Goal: Task Accomplishment & Management: Use online tool/utility

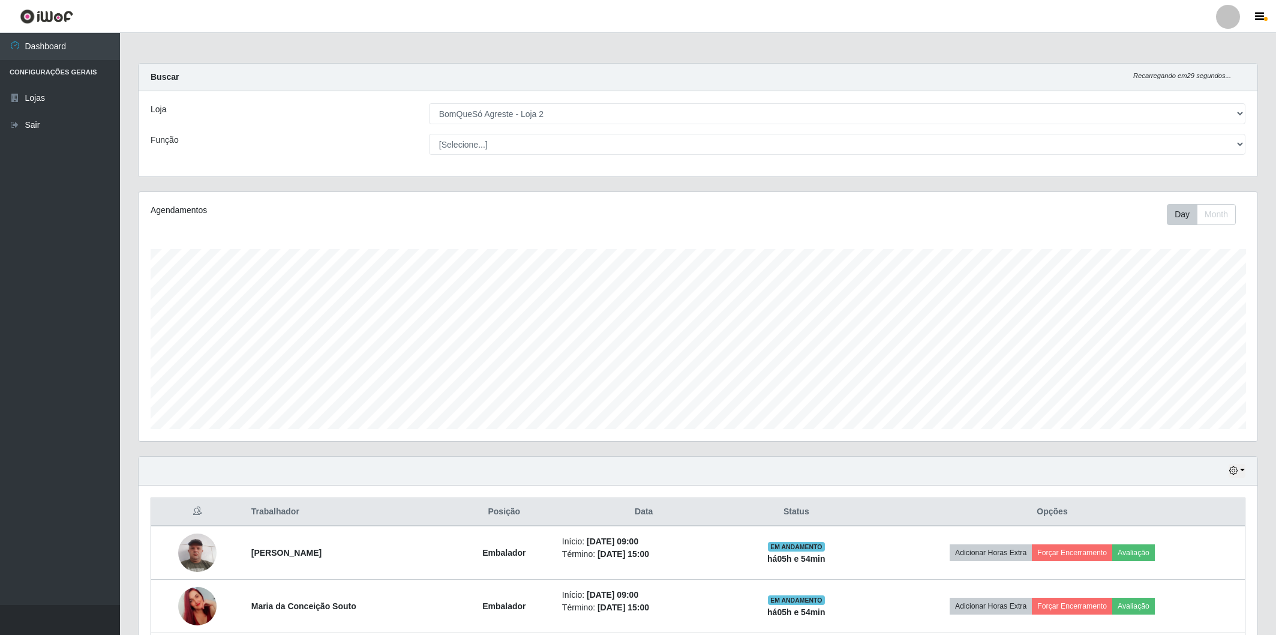
select select "214"
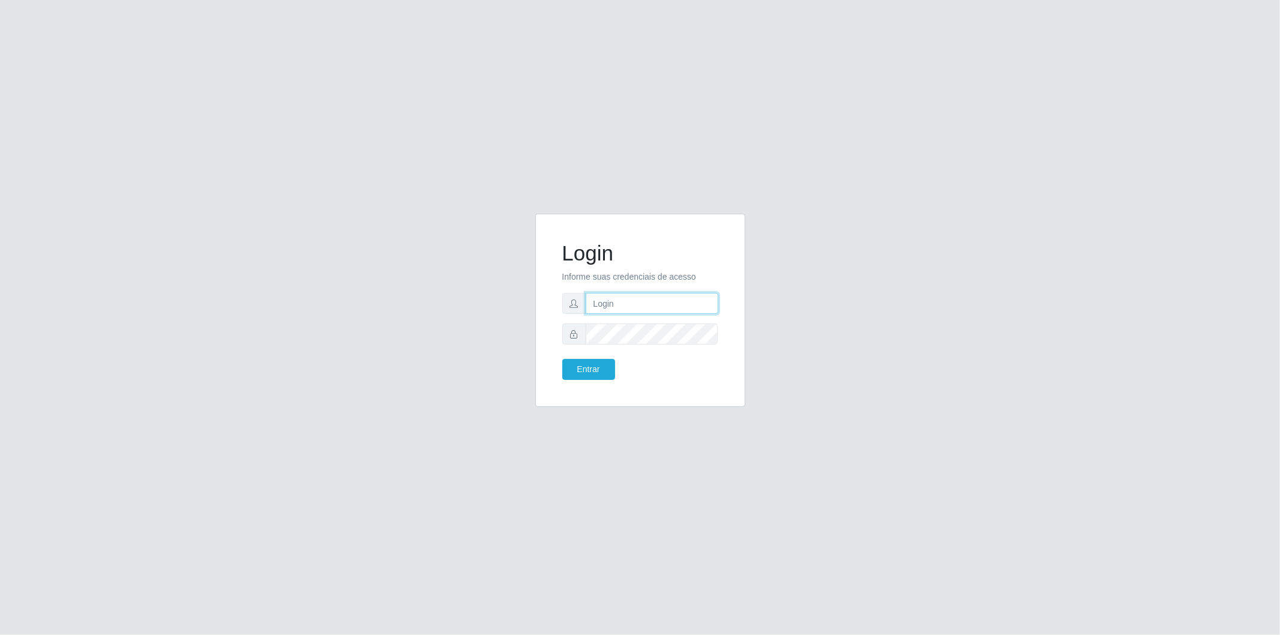
drag, startPoint x: 0, startPoint y: 0, endPoint x: 650, endPoint y: 302, distance: 717.1
click at [650, 302] on input "text" at bounding box center [652, 303] width 133 height 21
type input "[EMAIL_ADDRESS][DOMAIN_NAME]"
click at [650, 321] on form "Login Informe suas credenciais de acesso [EMAIL_ADDRESS][DOMAIN_NAME] Entrar" at bounding box center [640, 310] width 156 height 139
click at [562, 359] on button "Entrar" at bounding box center [588, 369] width 53 height 21
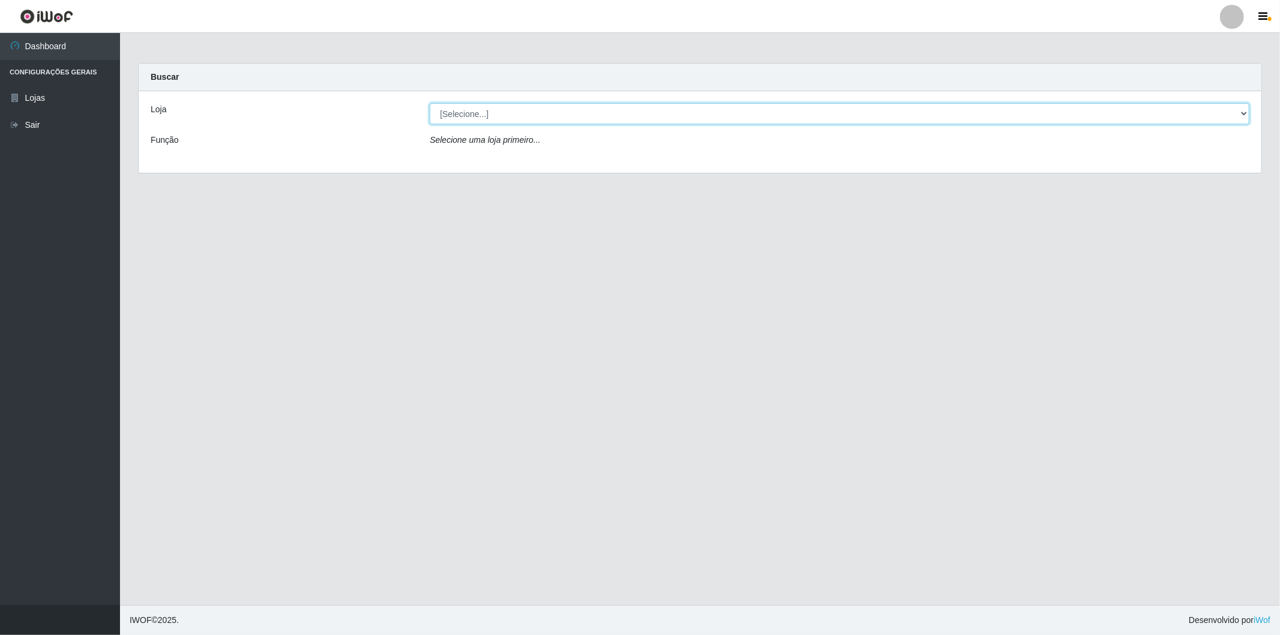
click at [508, 114] on select "[Selecione...] BomQueSó Agreste - Loja 2" at bounding box center [840, 113] width 820 height 21
select select "214"
click at [430, 103] on select "[Selecione...] BomQueSó Agreste - Loja 2" at bounding box center [840, 113] width 820 height 21
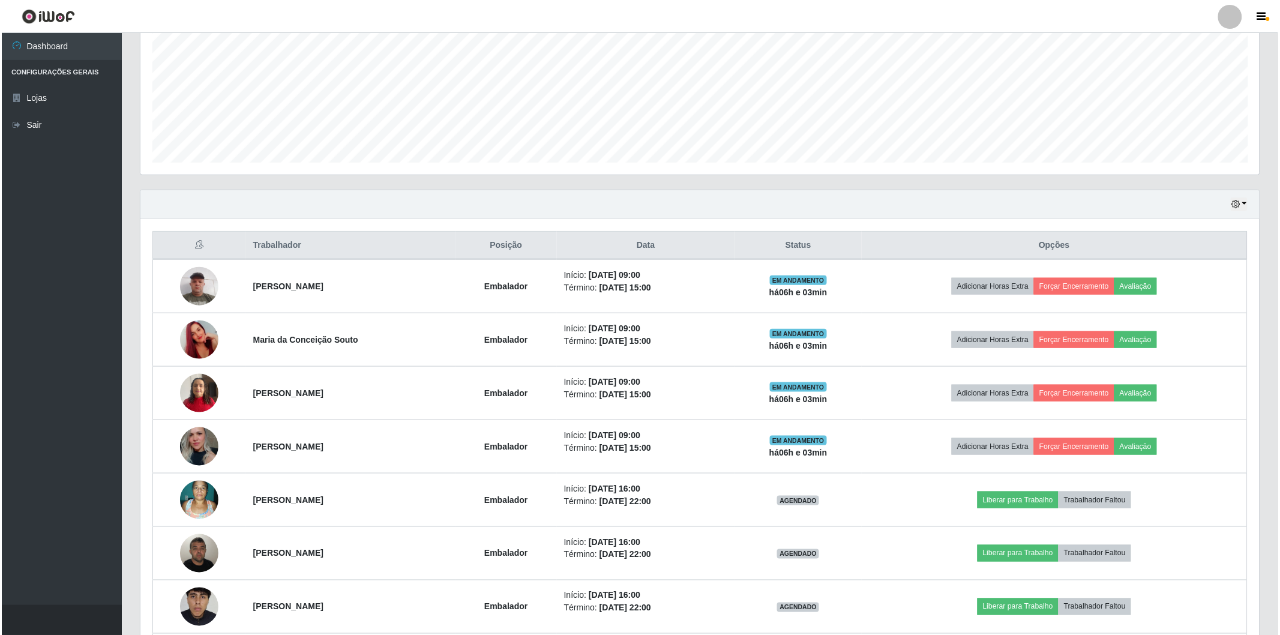
scroll to position [248, 1119]
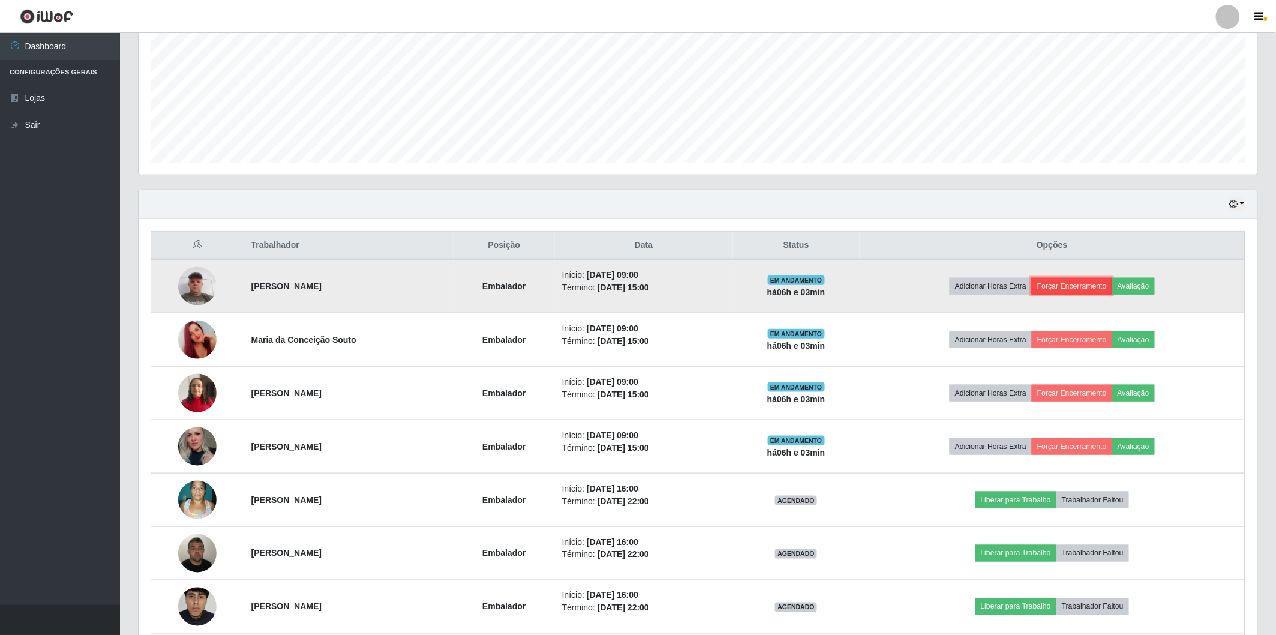
click at [1076, 284] on button "Forçar Encerramento" at bounding box center [1072, 286] width 80 height 17
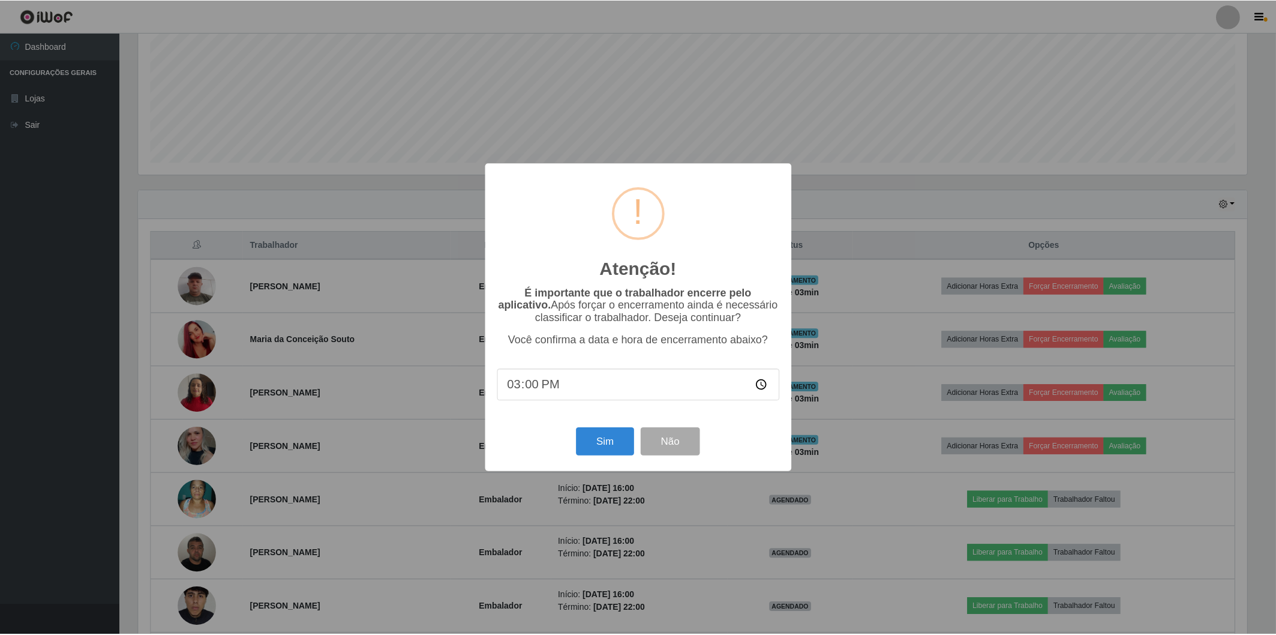
scroll to position [248, 1112]
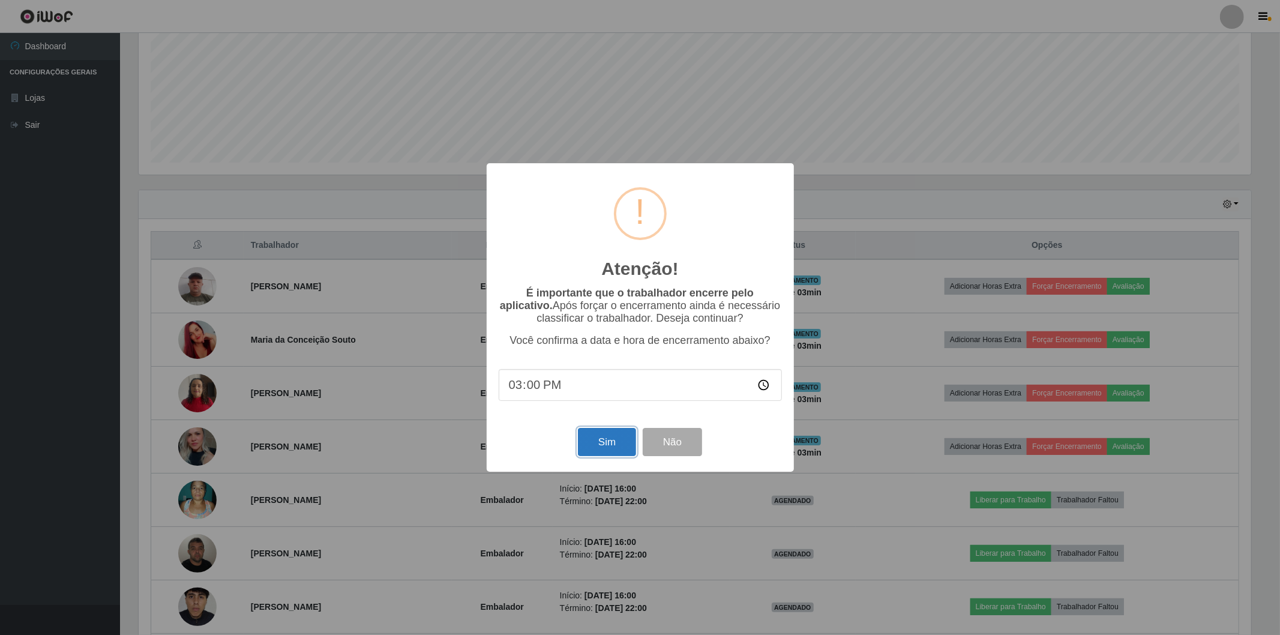
click at [604, 441] on button "Sim" at bounding box center [607, 442] width 58 height 28
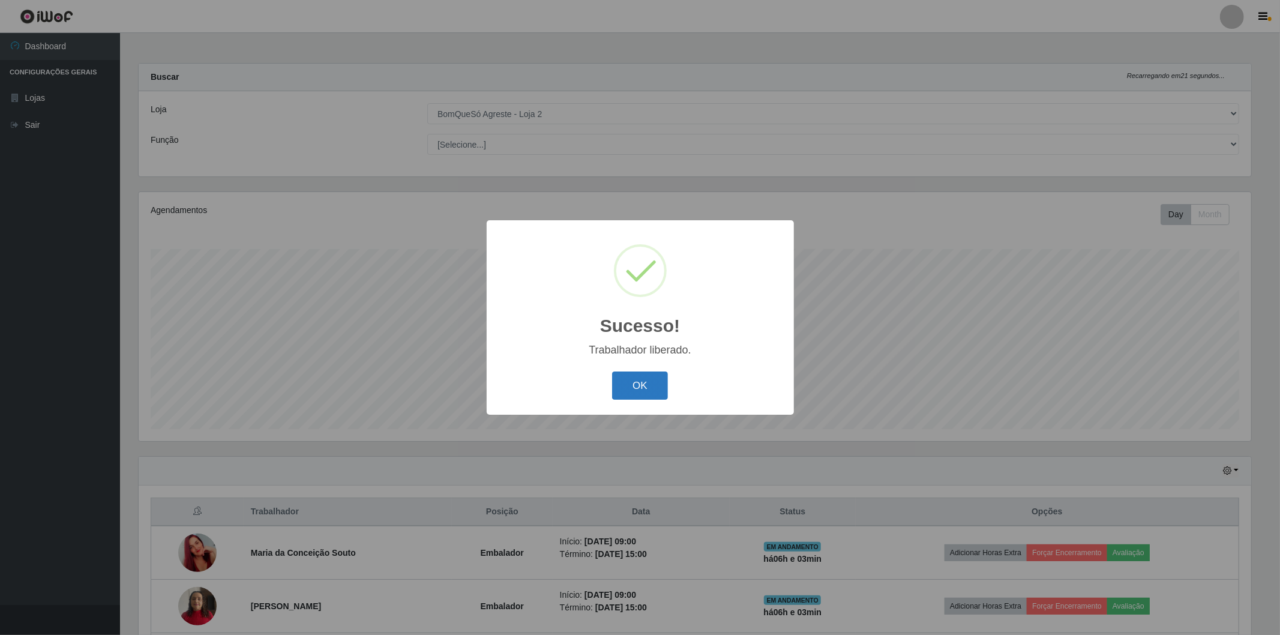
click at [647, 380] on button "OK" at bounding box center [640, 385] width 56 height 28
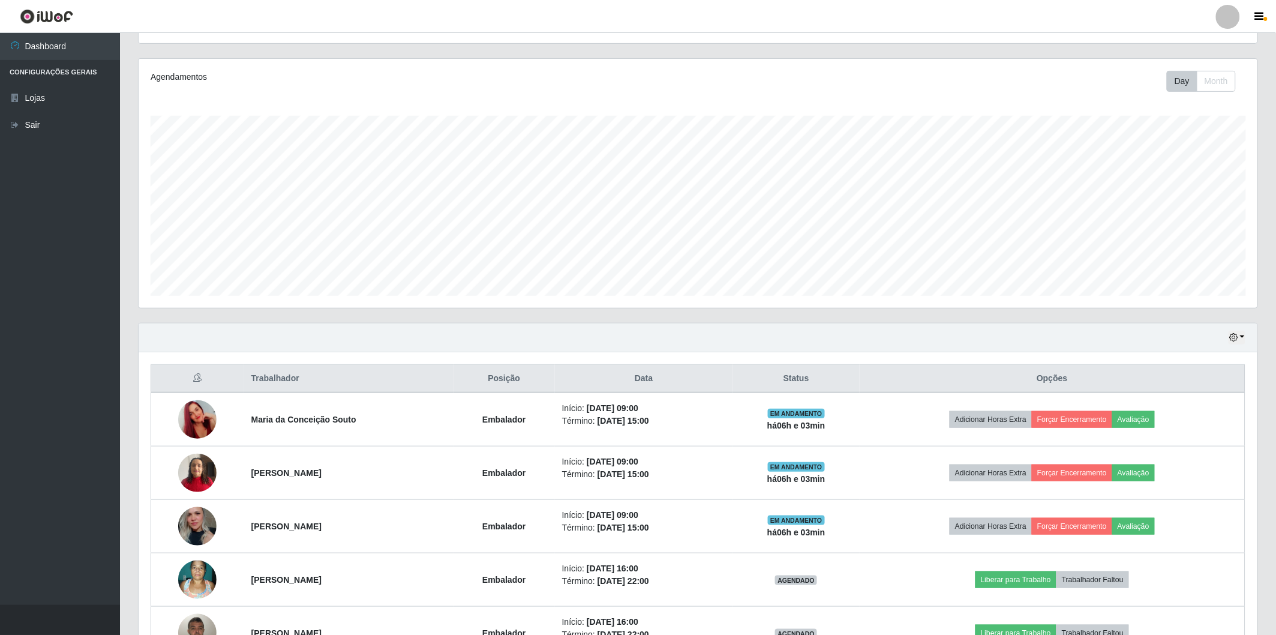
scroll to position [200, 0]
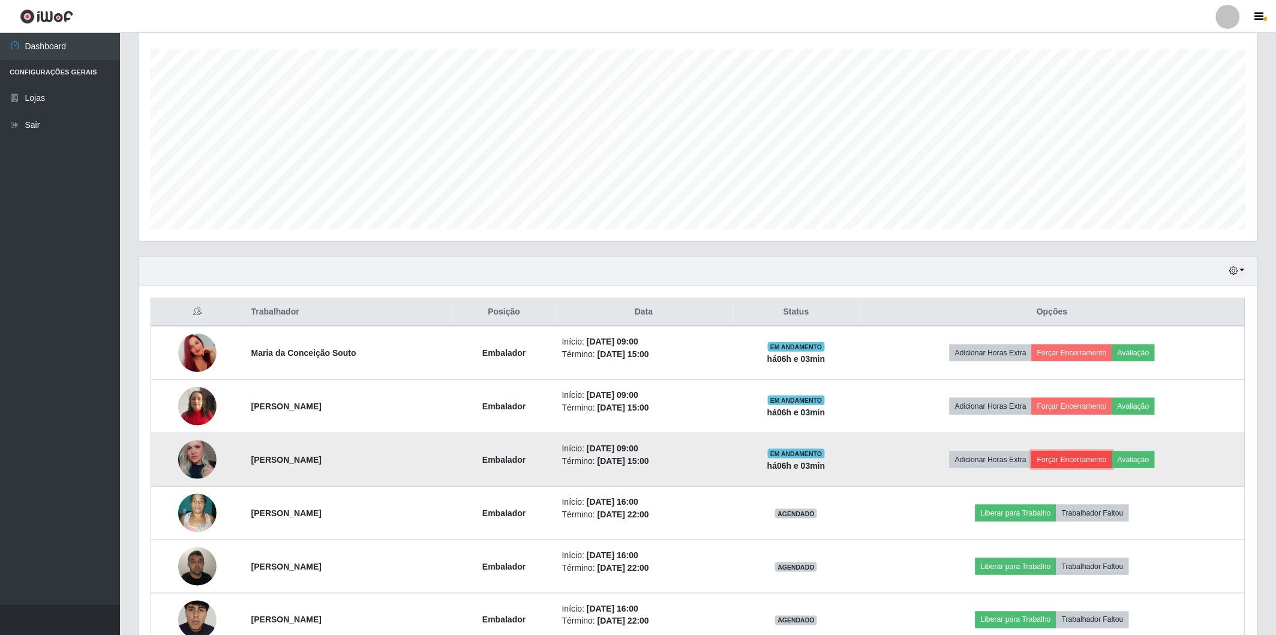
click at [1090, 454] on button "Forçar Encerramento" at bounding box center [1072, 459] width 80 height 17
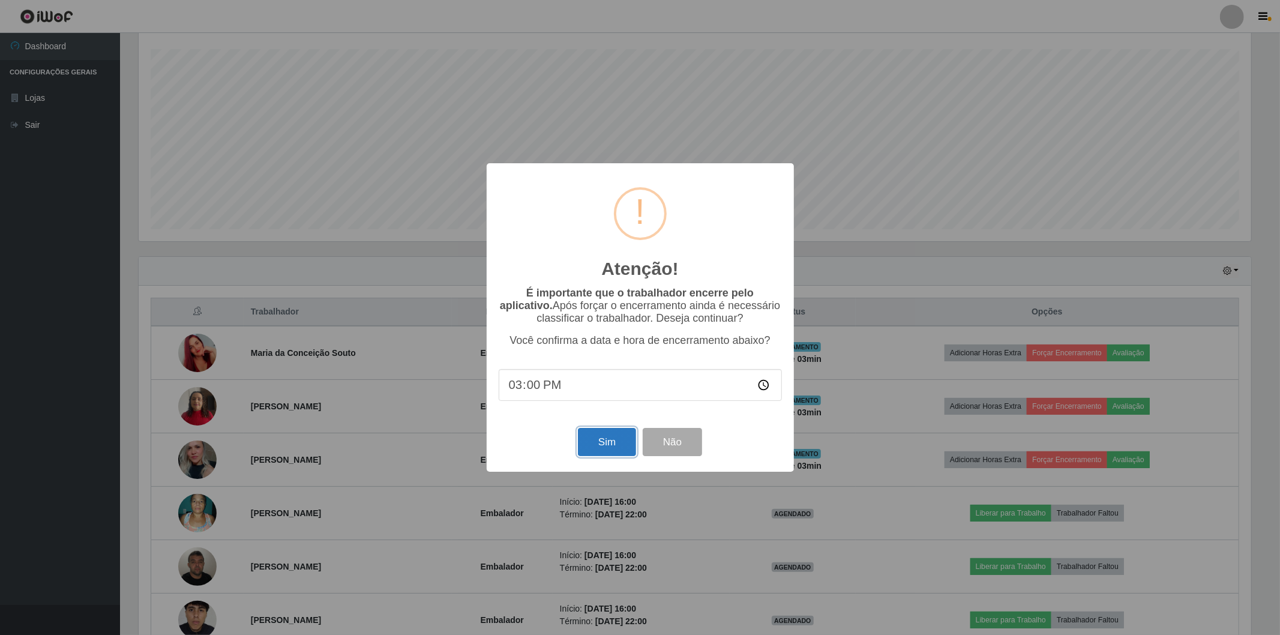
click at [602, 445] on button "Sim" at bounding box center [607, 442] width 58 height 28
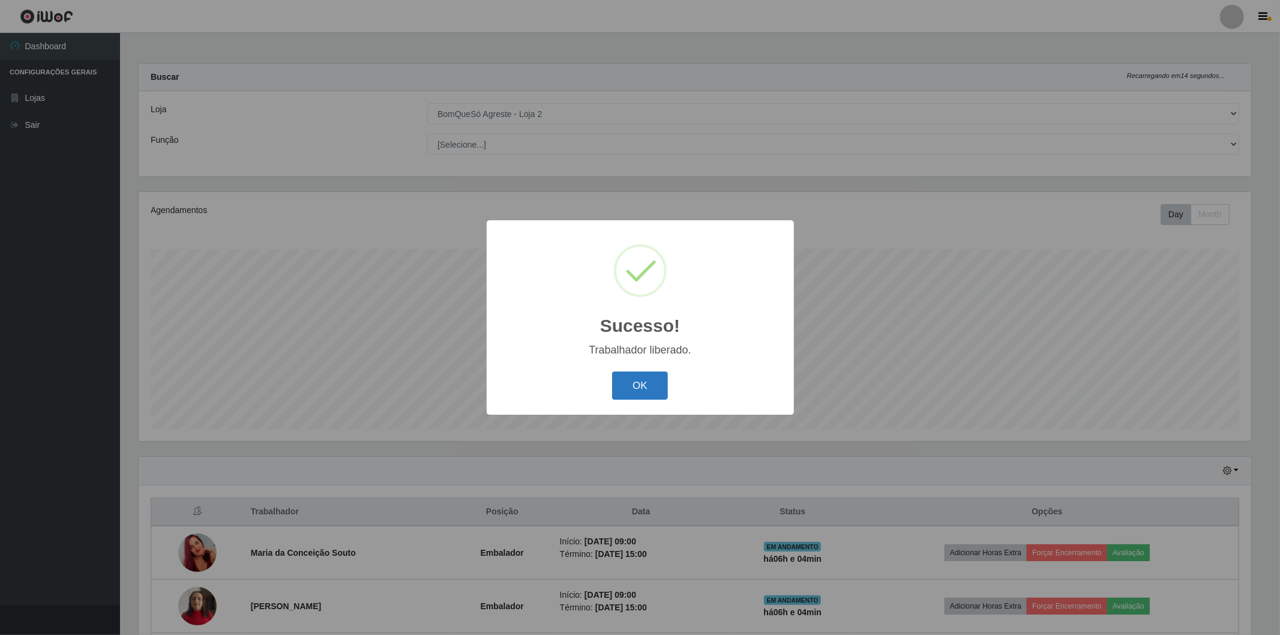
click at [628, 388] on button "OK" at bounding box center [640, 385] width 56 height 28
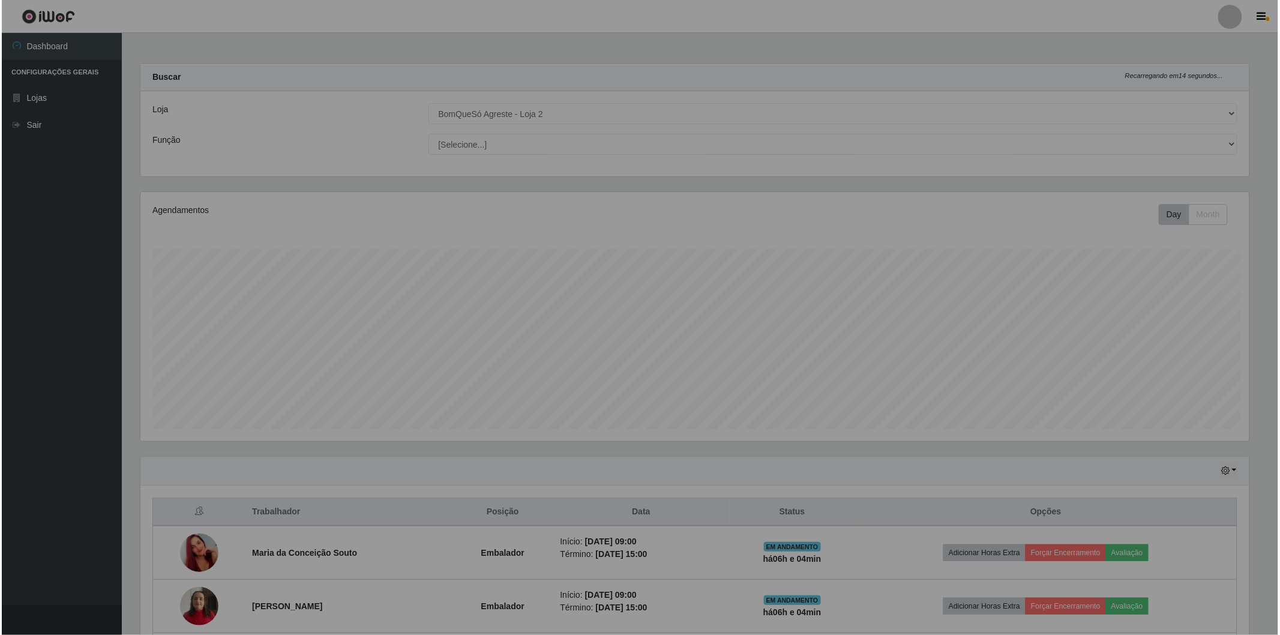
scroll to position [248, 1119]
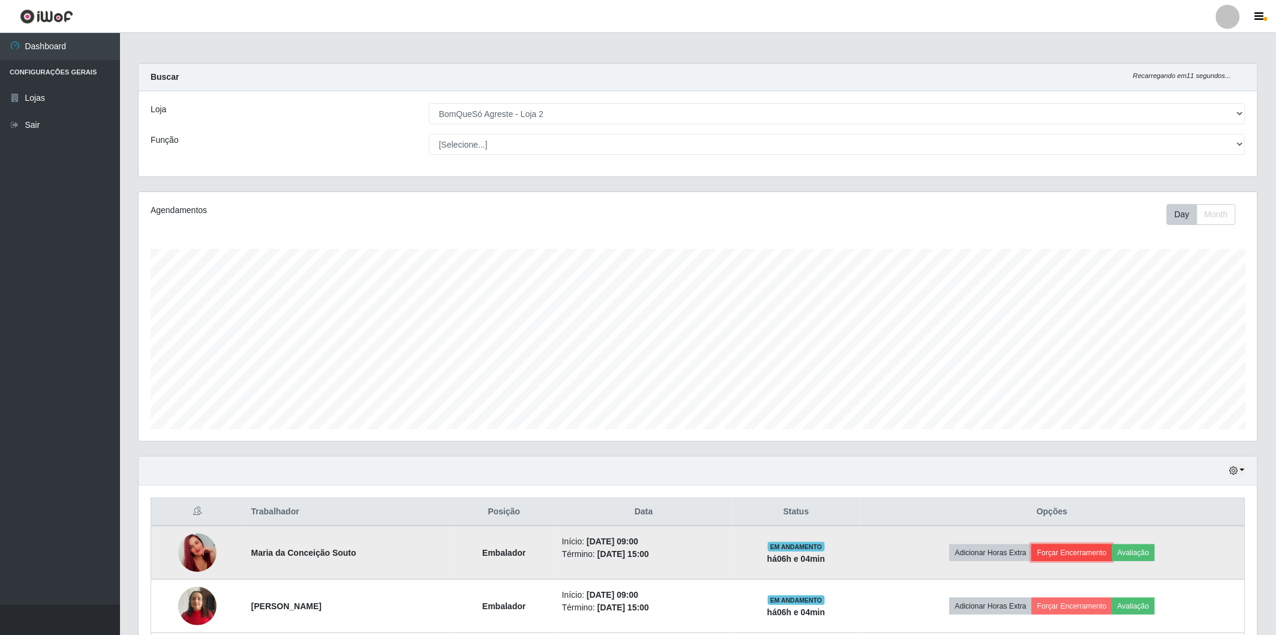
click at [1093, 550] on button "Forçar Encerramento" at bounding box center [1072, 552] width 80 height 17
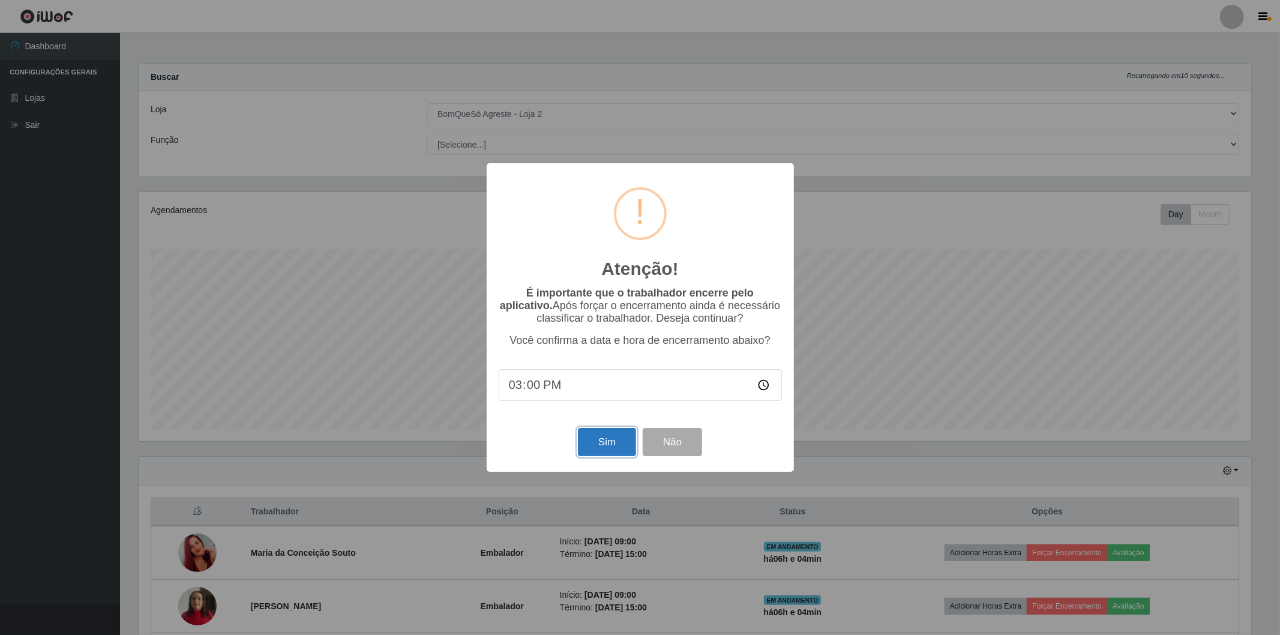
click at [616, 438] on button "Sim" at bounding box center [607, 442] width 58 height 28
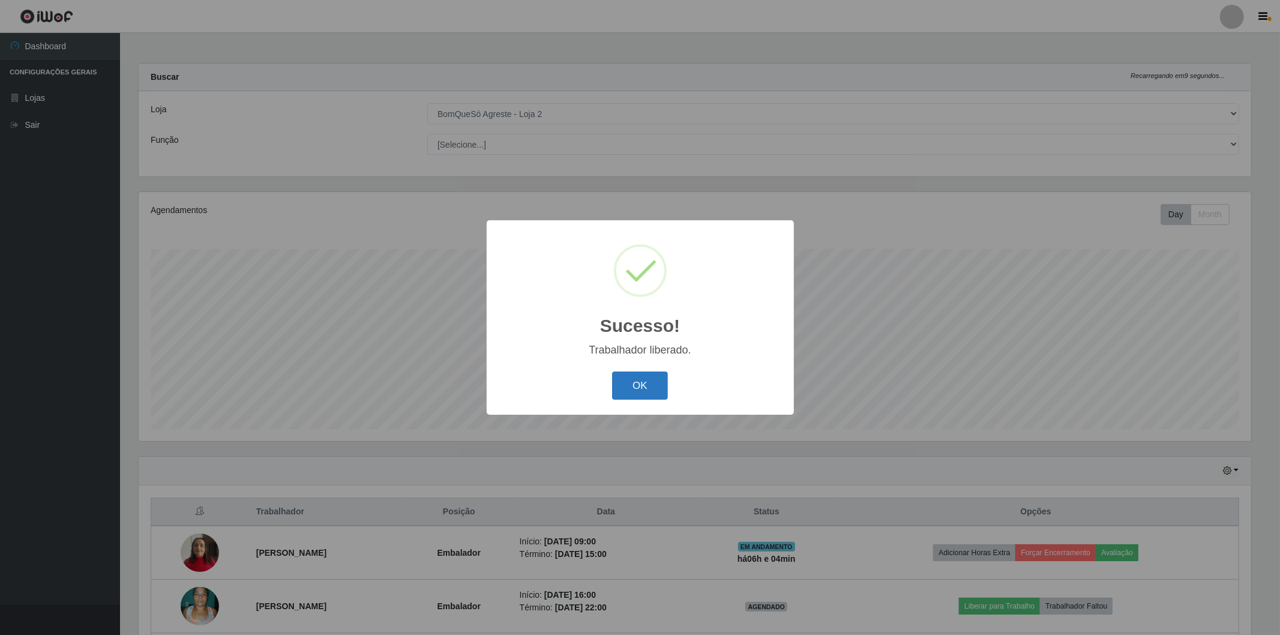
click at [616, 385] on button "OK" at bounding box center [640, 385] width 56 height 28
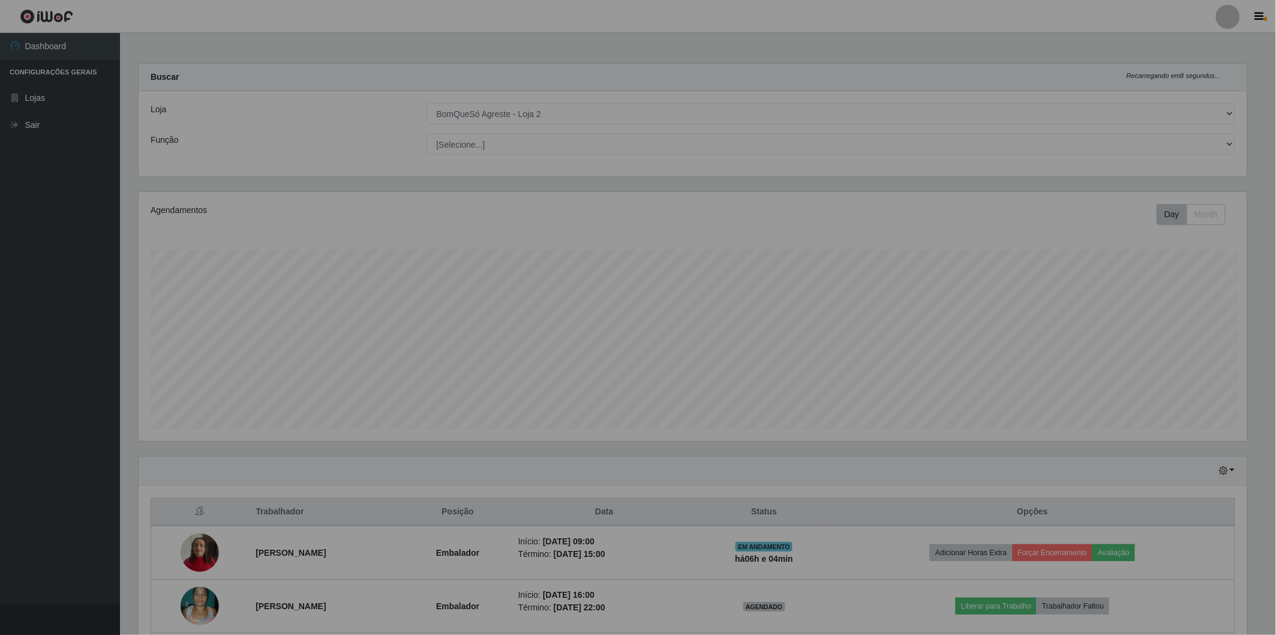
scroll to position [0, 0]
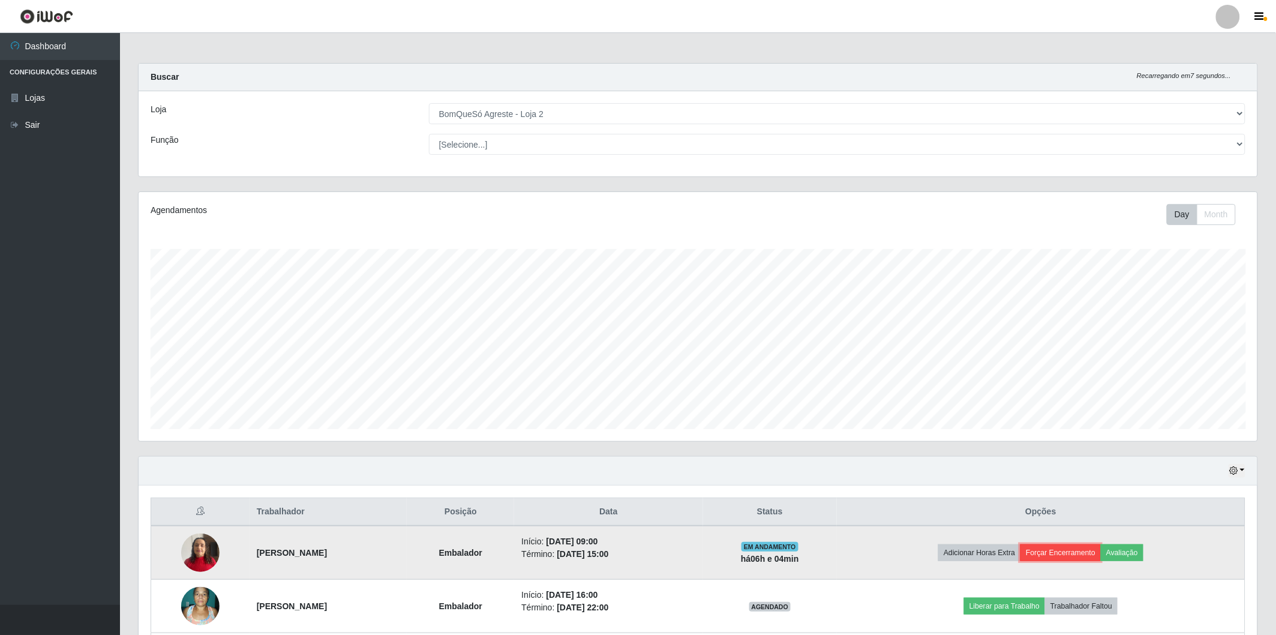
click at [1074, 548] on button "Forçar Encerramento" at bounding box center [1061, 552] width 80 height 17
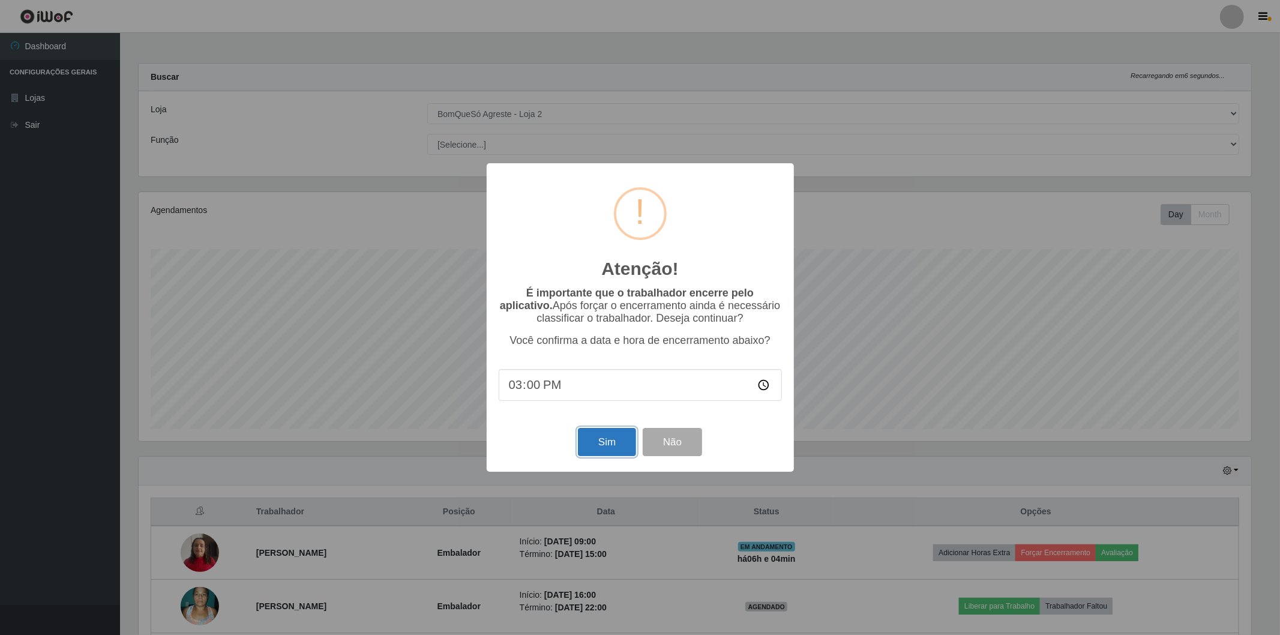
click at [608, 445] on button "Sim" at bounding box center [607, 442] width 58 height 28
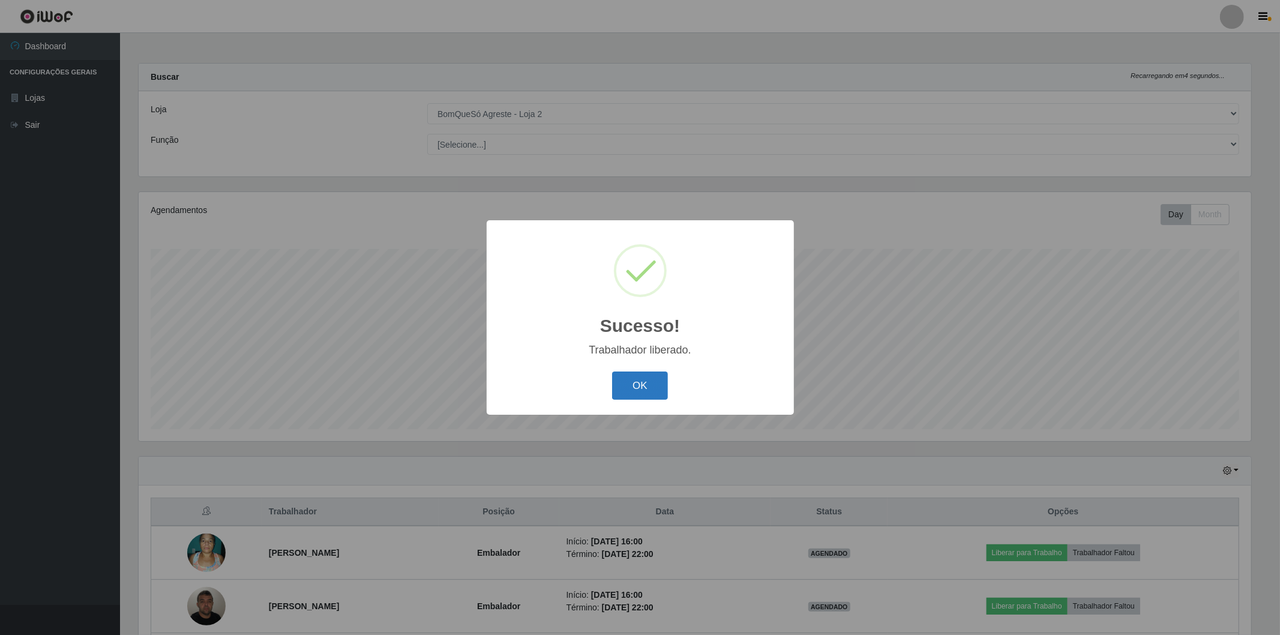
click at [643, 373] on button "OK" at bounding box center [640, 385] width 56 height 28
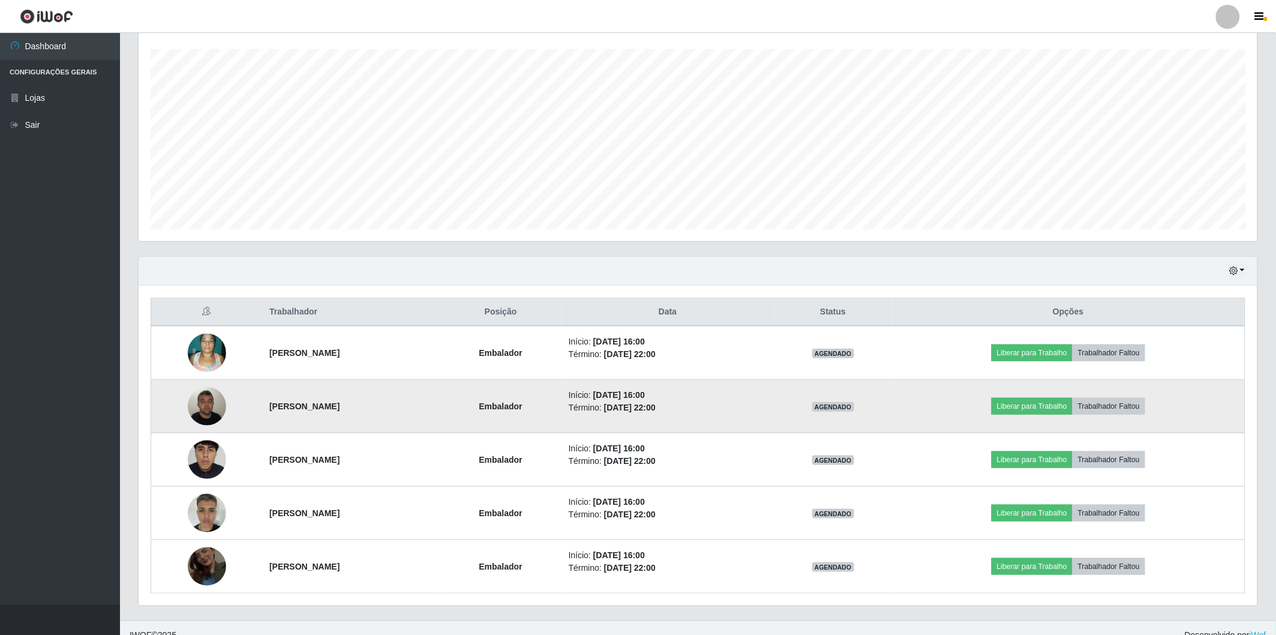
scroll to position [215, 0]
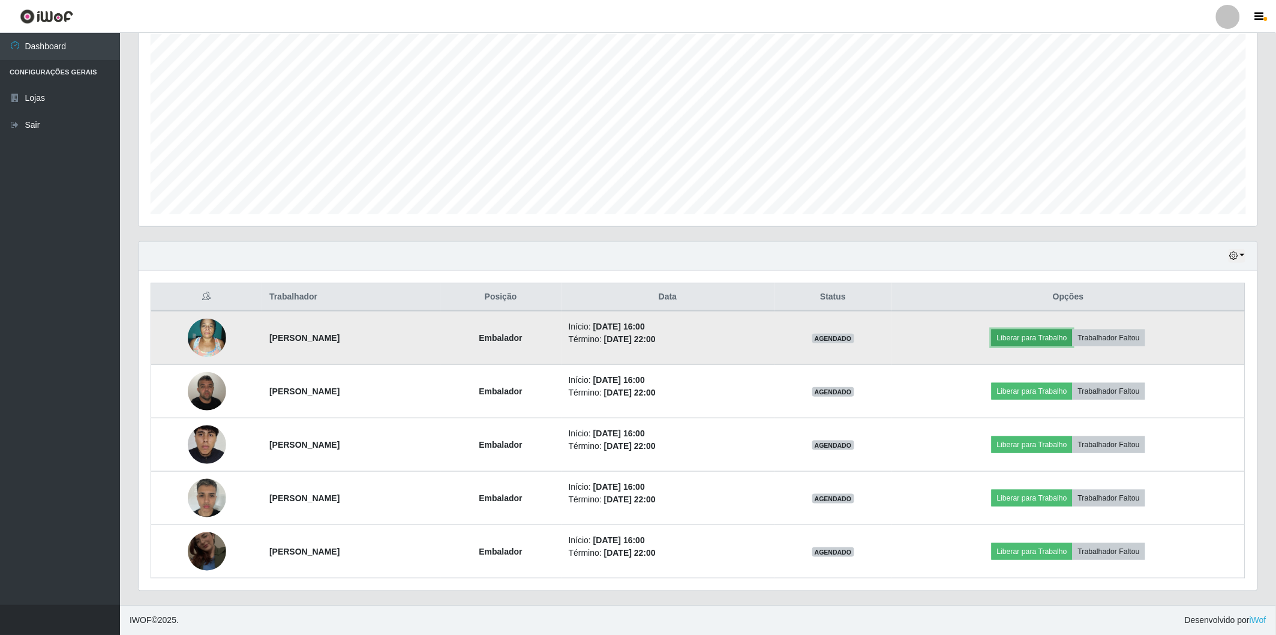
click at [1030, 339] on button "Liberar para Trabalho" at bounding box center [1032, 337] width 81 height 17
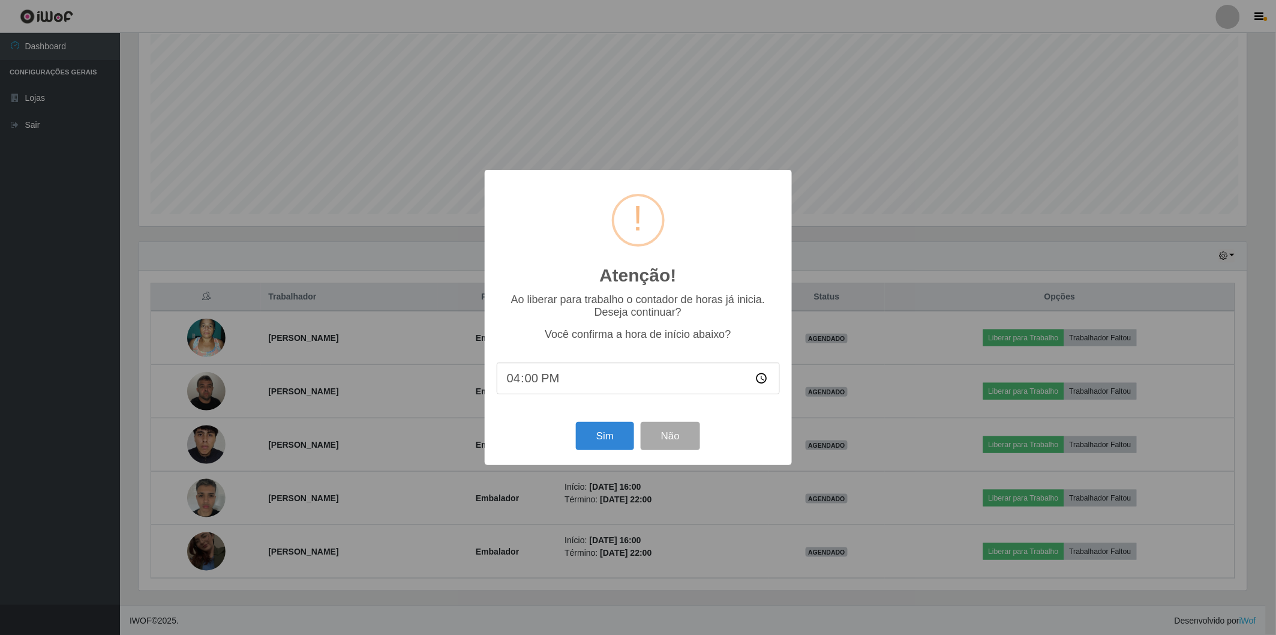
scroll to position [248, 1112]
click at [595, 438] on button "Sim" at bounding box center [607, 436] width 58 height 28
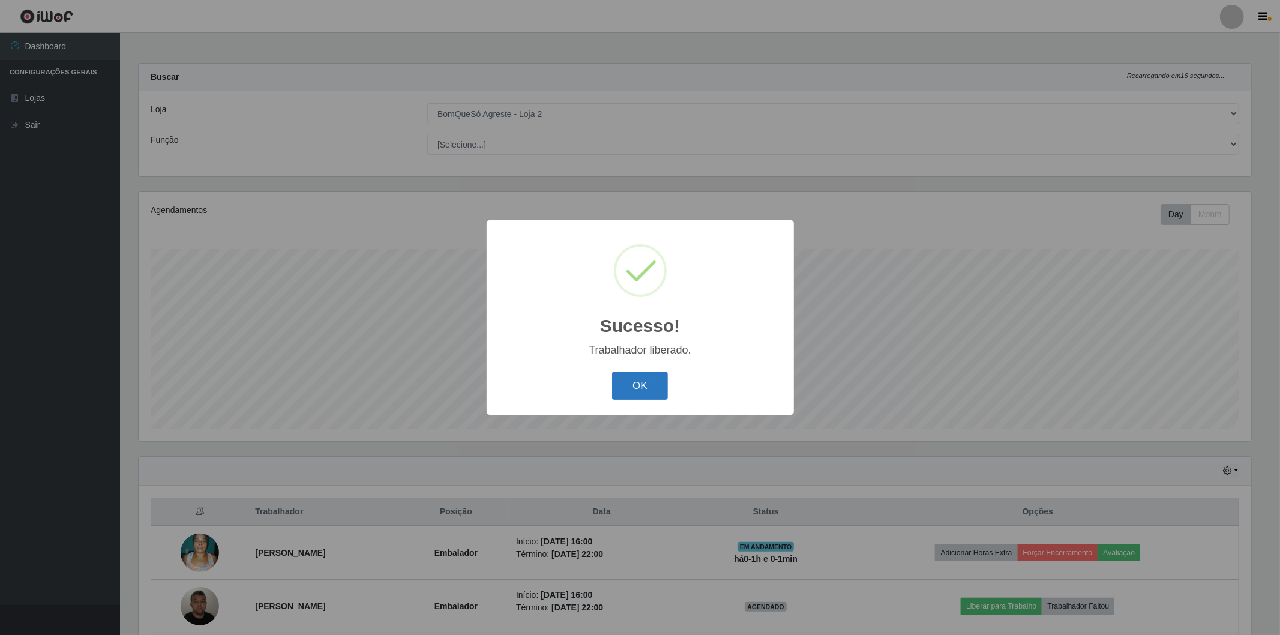
click at [650, 385] on button "OK" at bounding box center [640, 385] width 56 height 28
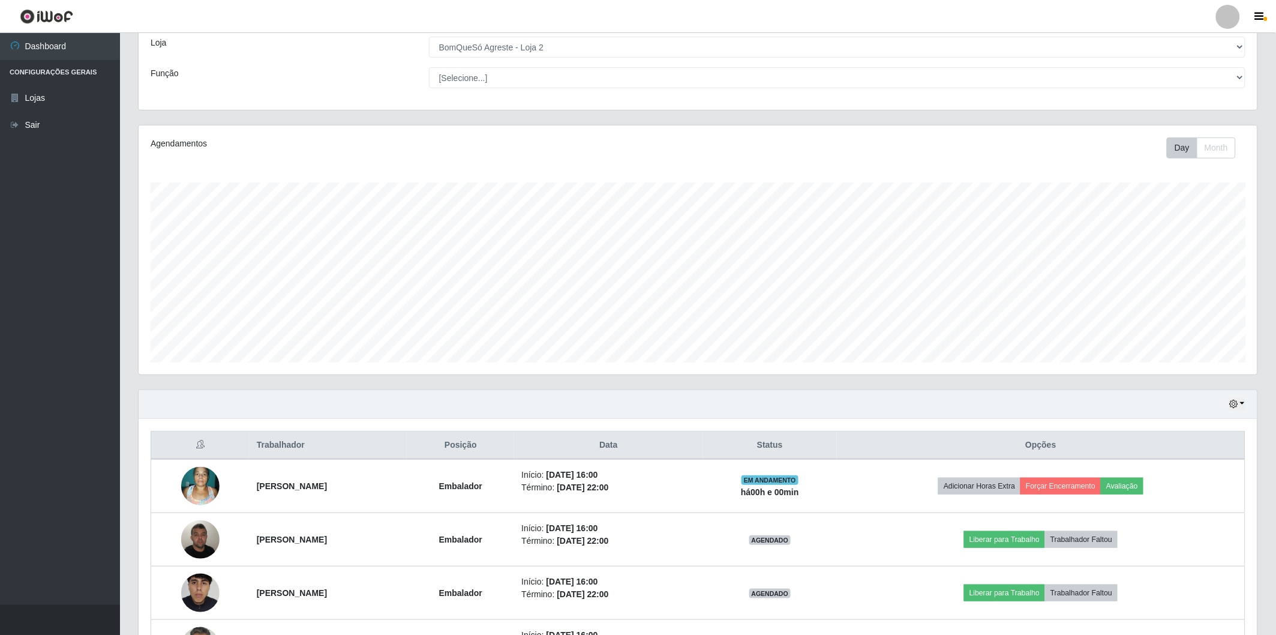
scroll to position [200, 0]
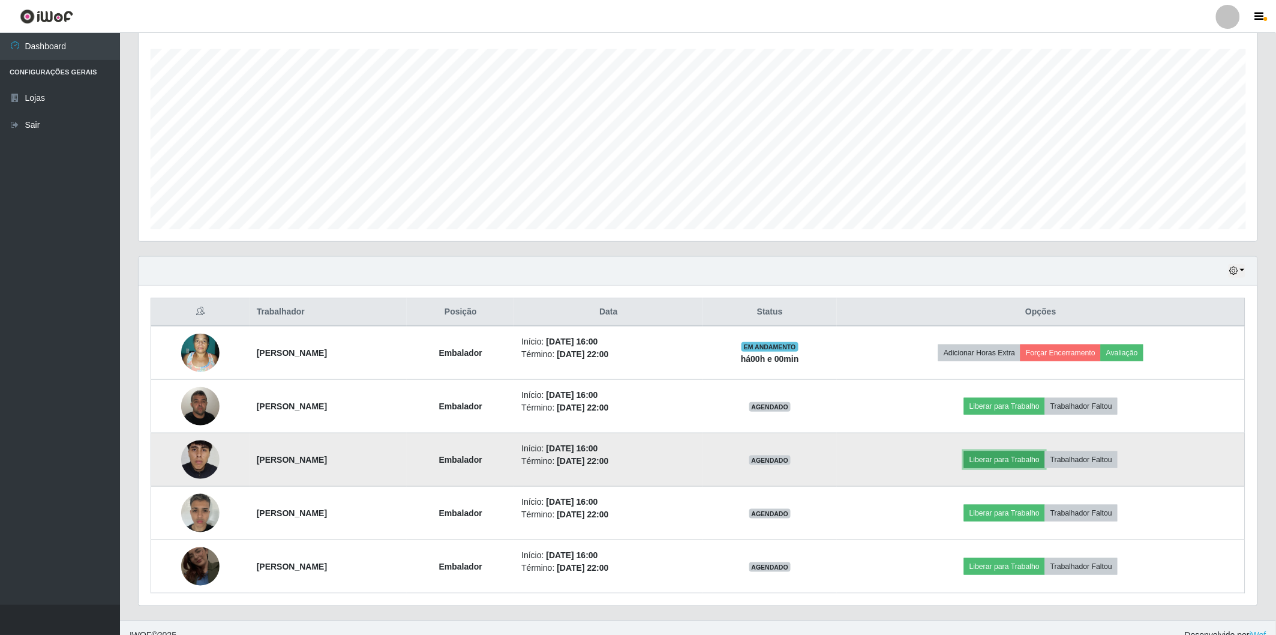
click at [1009, 460] on button "Liberar para Trabalho" at bounding box center [1004, 459] width 81 height 17
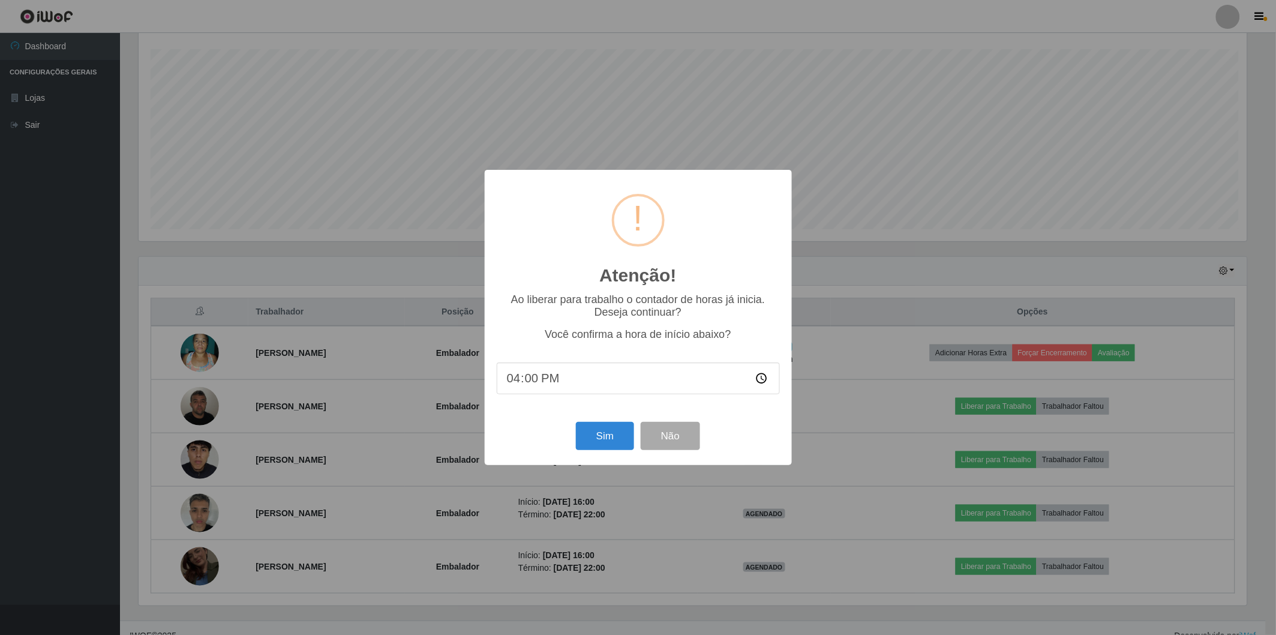
scroll to position [248, 1112]
click at [596, 440] on button "Sim" at bounding box center [607, 436] width 58 height 28
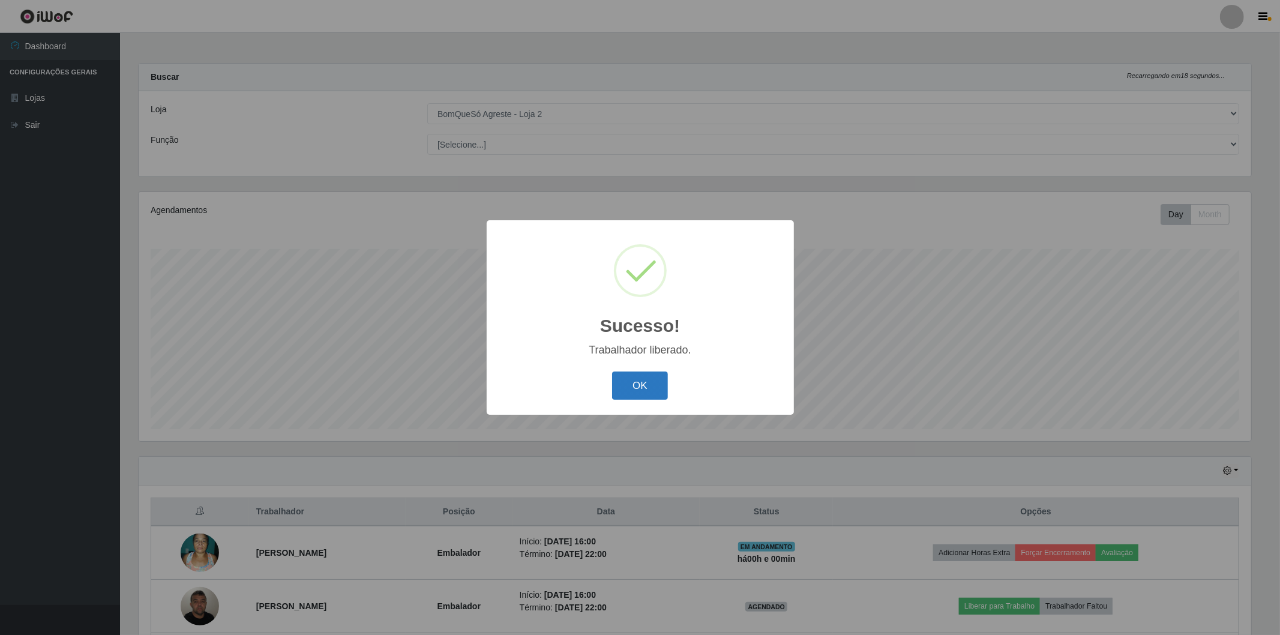
click at [639, 385] on button "OK" at bounding box center [640, 385] width 56 height 28
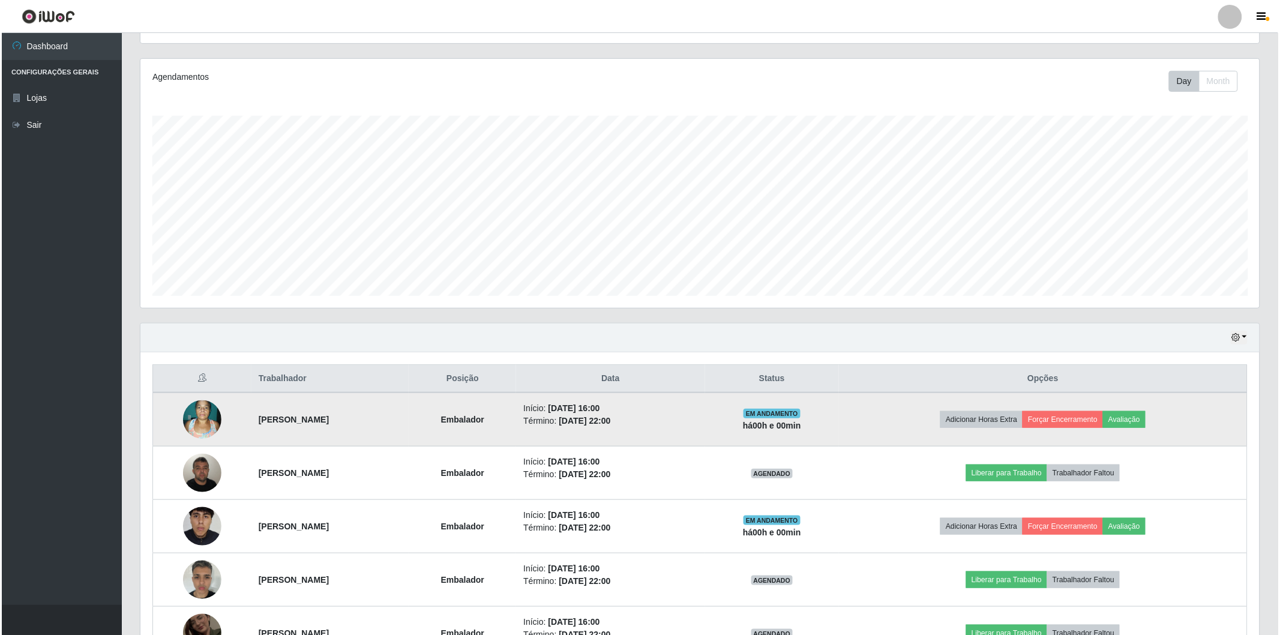
scroll to position [200, 0]
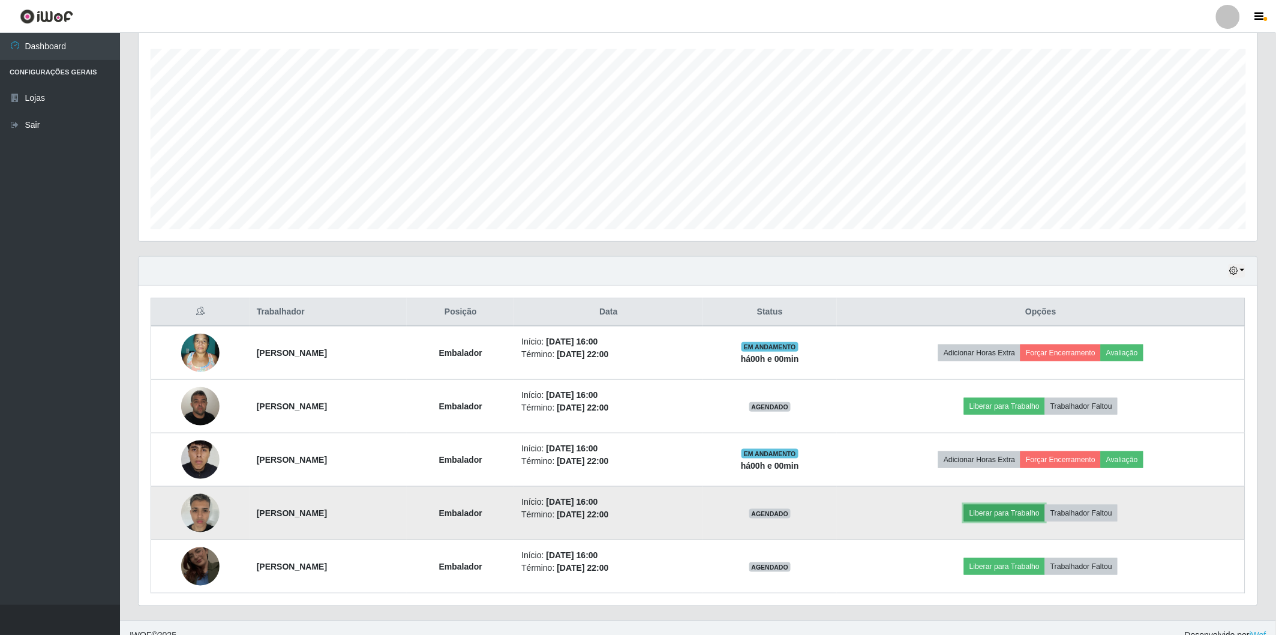
click at [1009, 514] on button "Liberar para Trabalho" at bounding box center [1004, 513] width 81 height 17
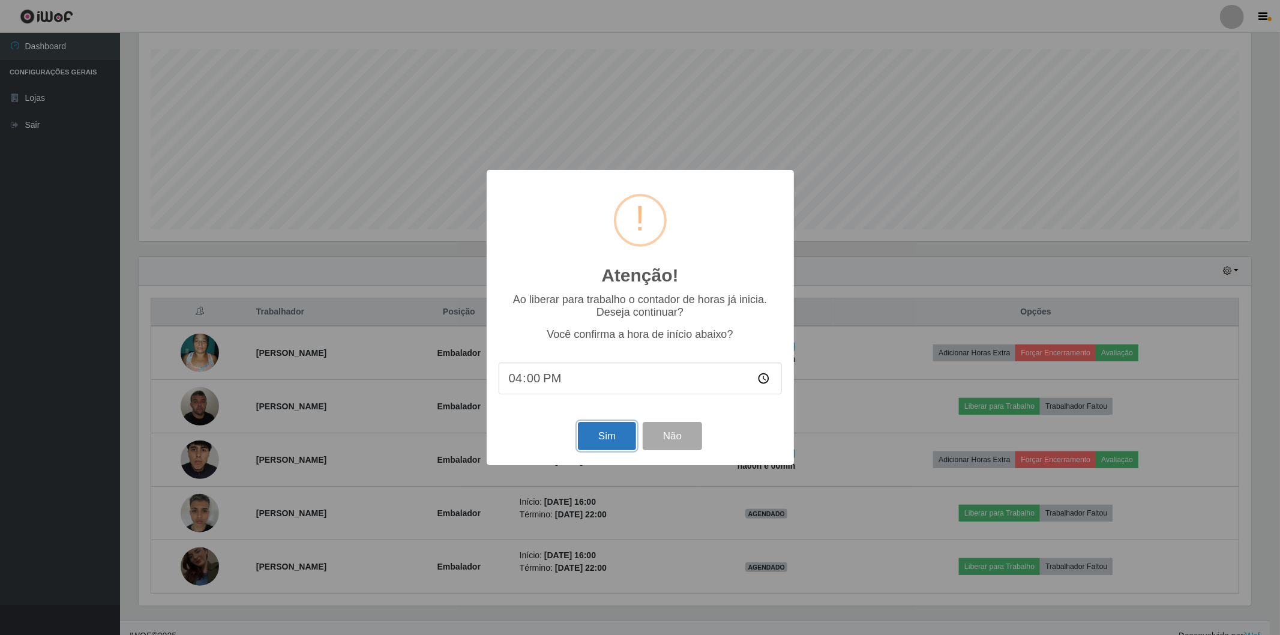
click at [614, 440] on button "Sim" at bounding box center [607, 436] width 58 height 28
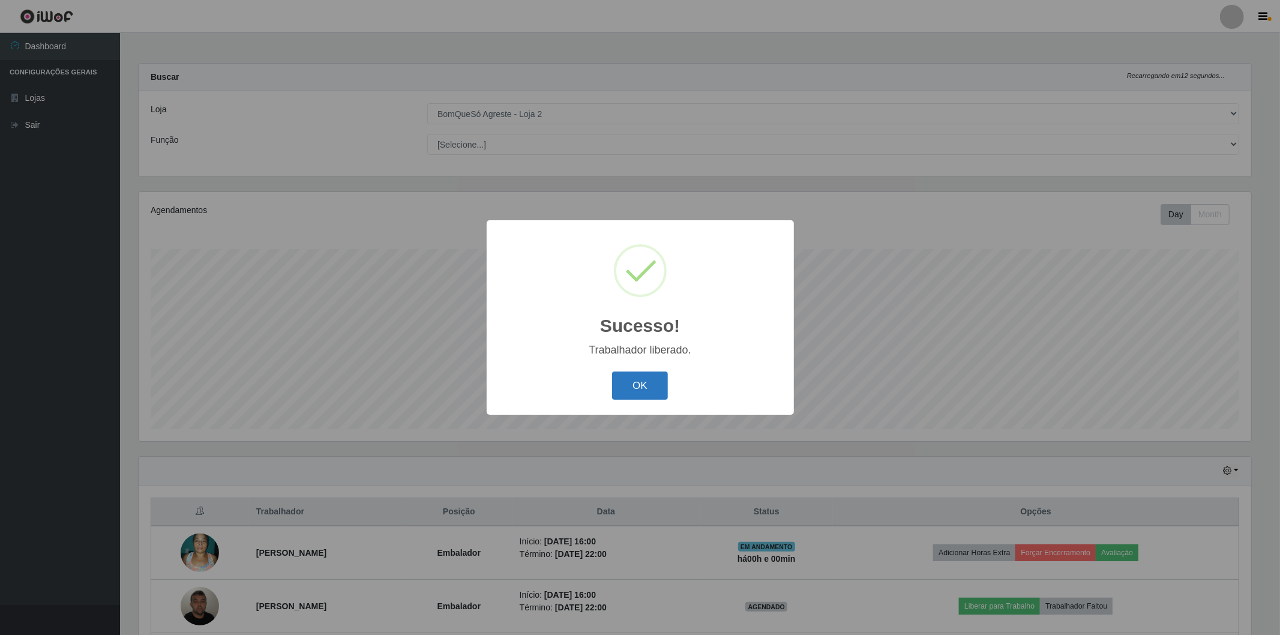
click at [642, 373] on button "OK" at bounding box center [640, 385] width 56 height 28
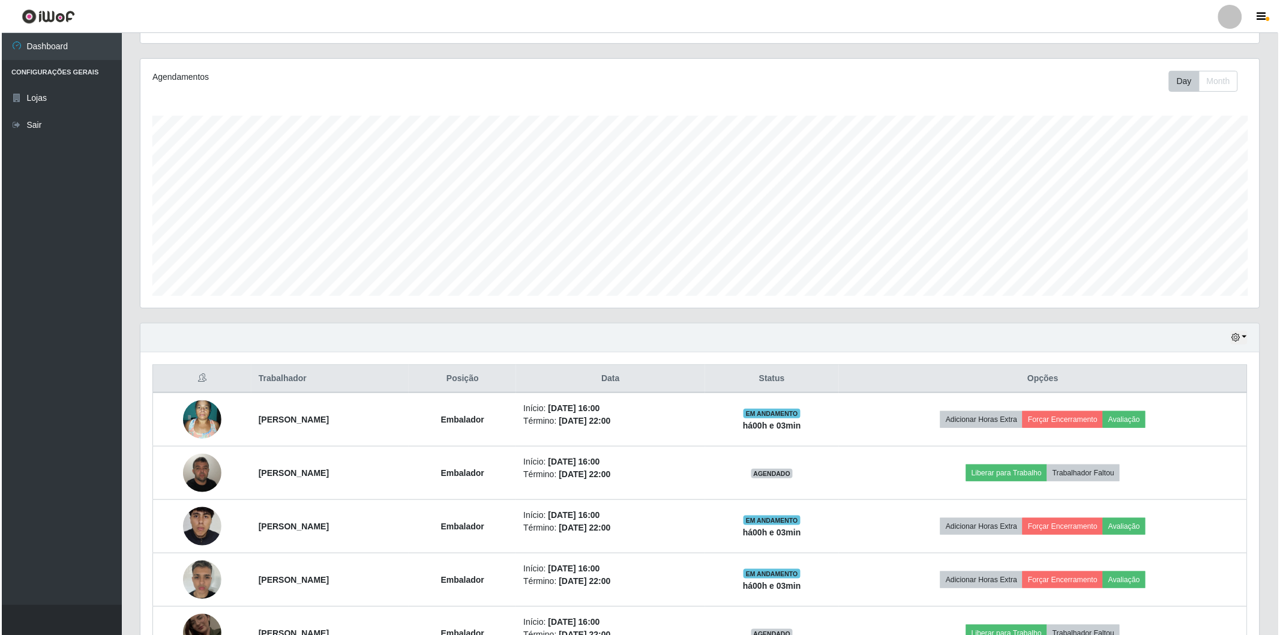
scroll to position [200, 0]
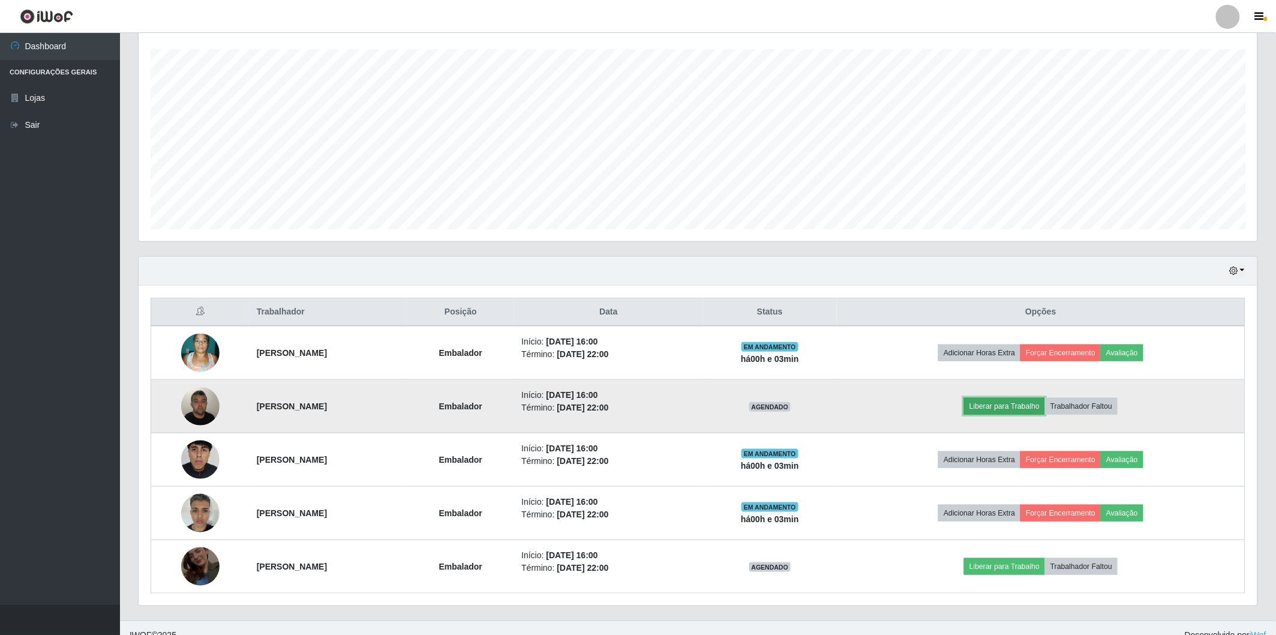
click at [1006, 410] on button "Liberar para Trabalho" at bounding box center [1004, 406] width 81 height 17
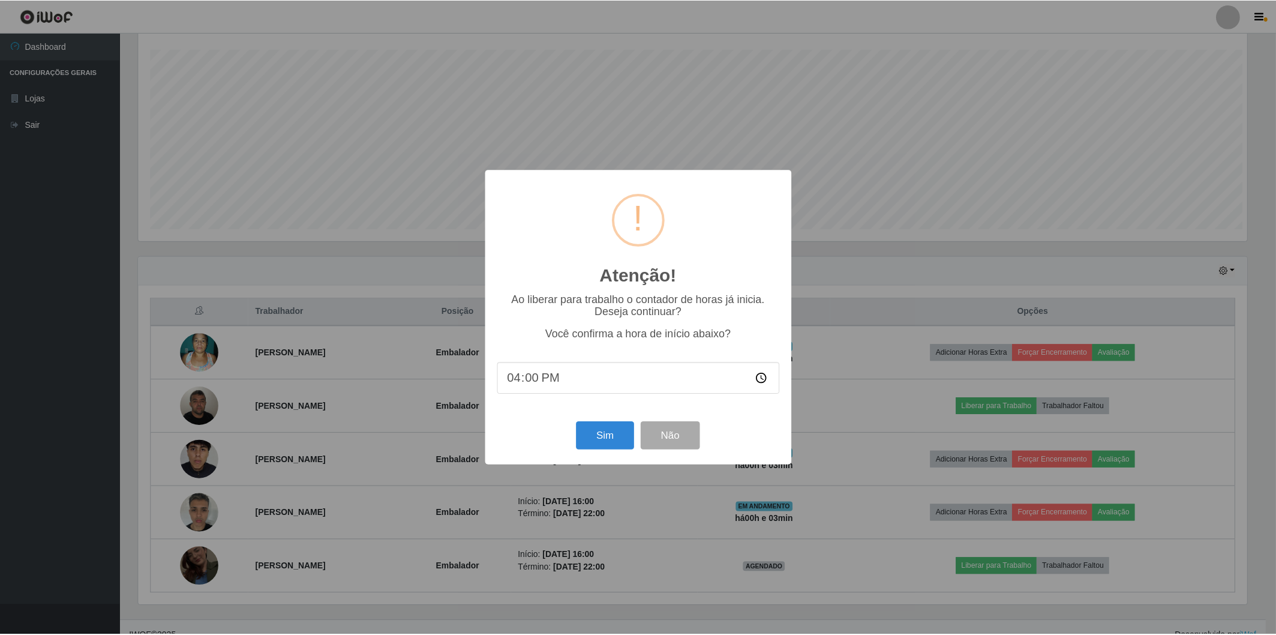
scroll to position [248, 1112]
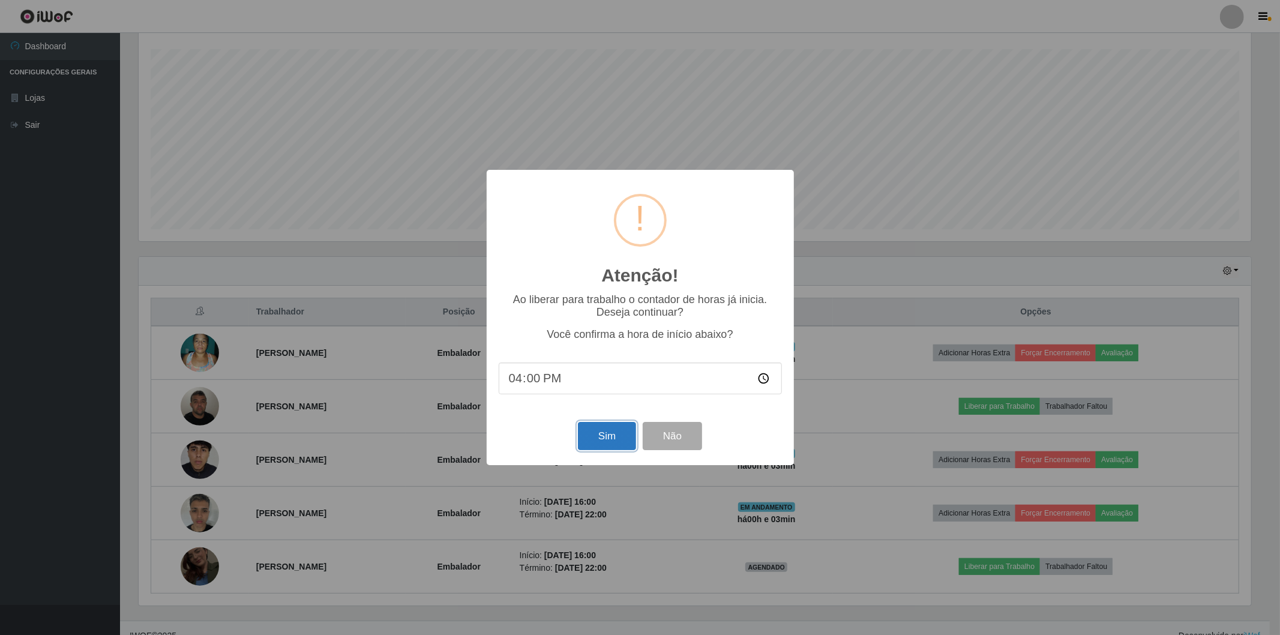
click at [607, 436] on button "Sim" at bounding box center [607, 436] width 58 height 28
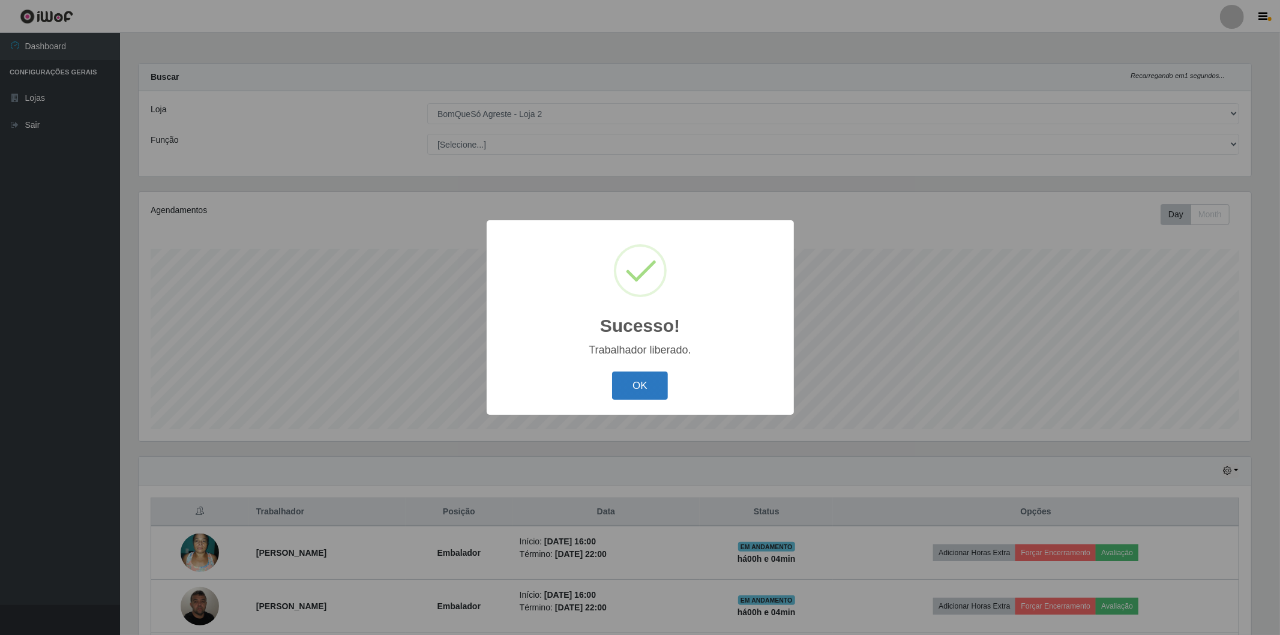
click at [652, 374] on button "OK" at bounding box center [640, 385] width 56 height 28
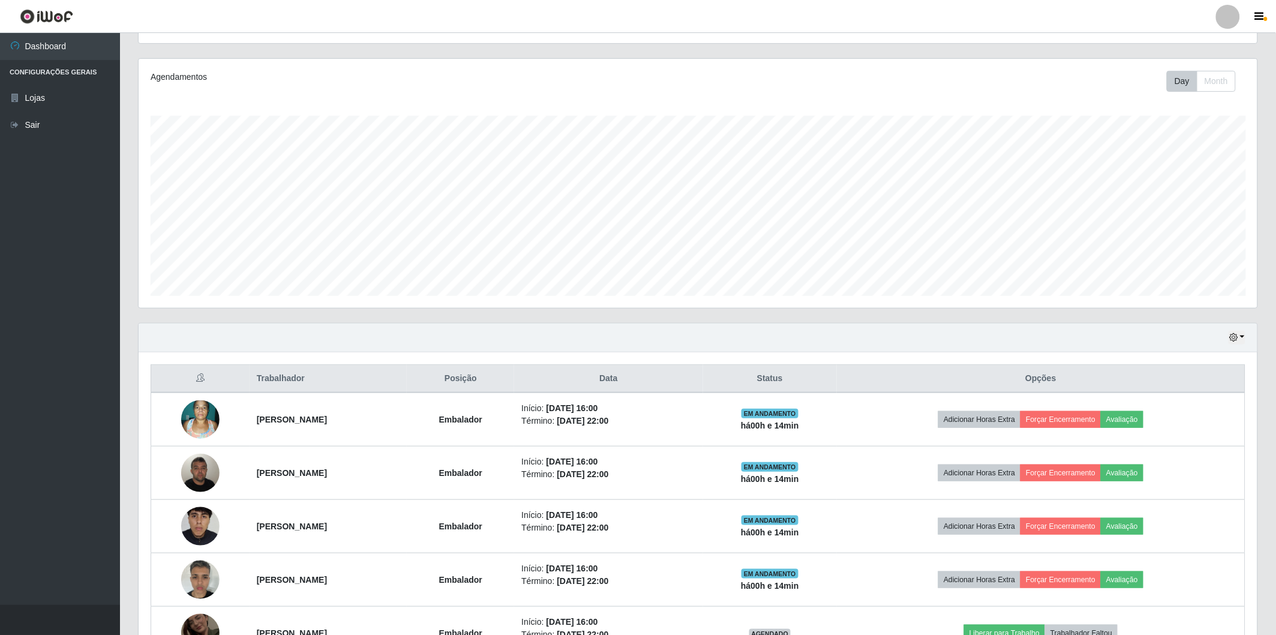
scroll to position [215, 0]
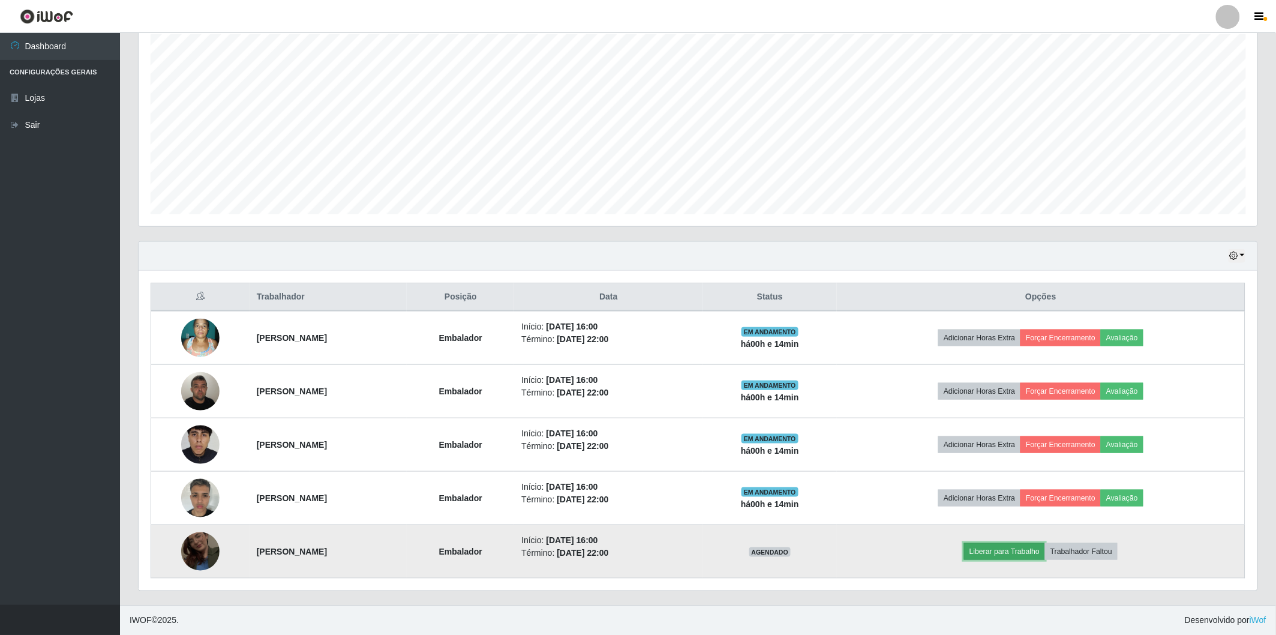
click at [1015, 547] on button "Liberar para Trabalho" at bounding box center [1004, 551] width 81 height 17
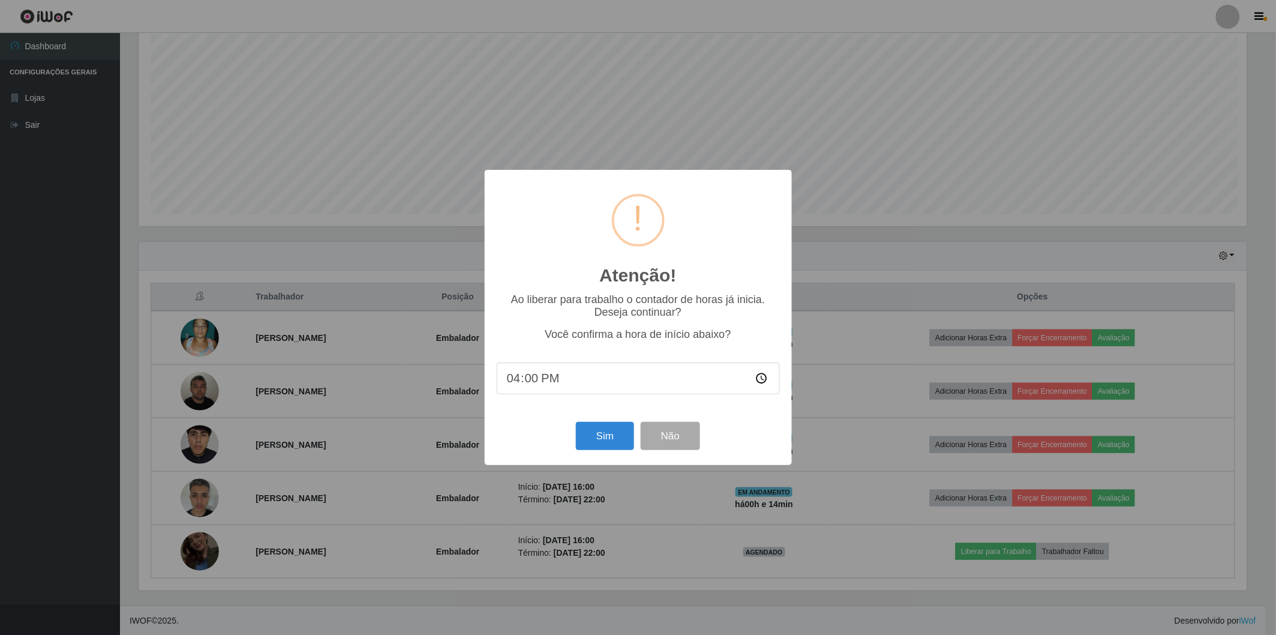
scroll to position [248, 1112]
click at [605, 436] on button "Sim" at bounding box center [607, 436] width 58 height 28
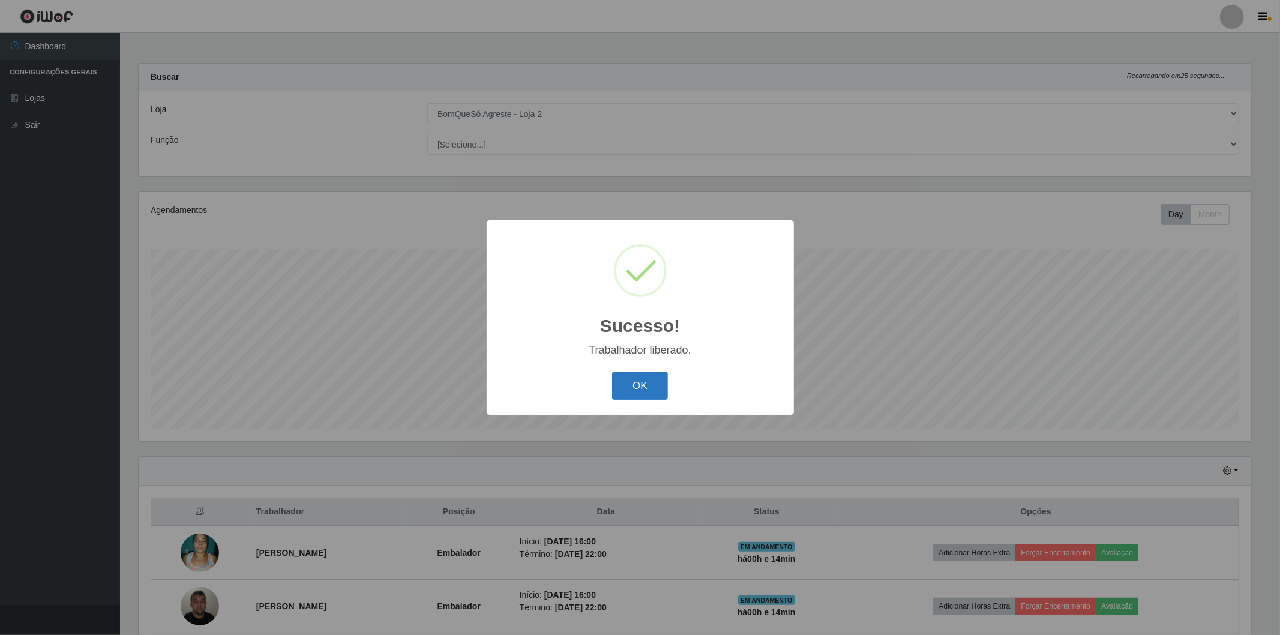
click at [652, 377] on button "OK" at bounding box center [640, 385] width 56 height 28
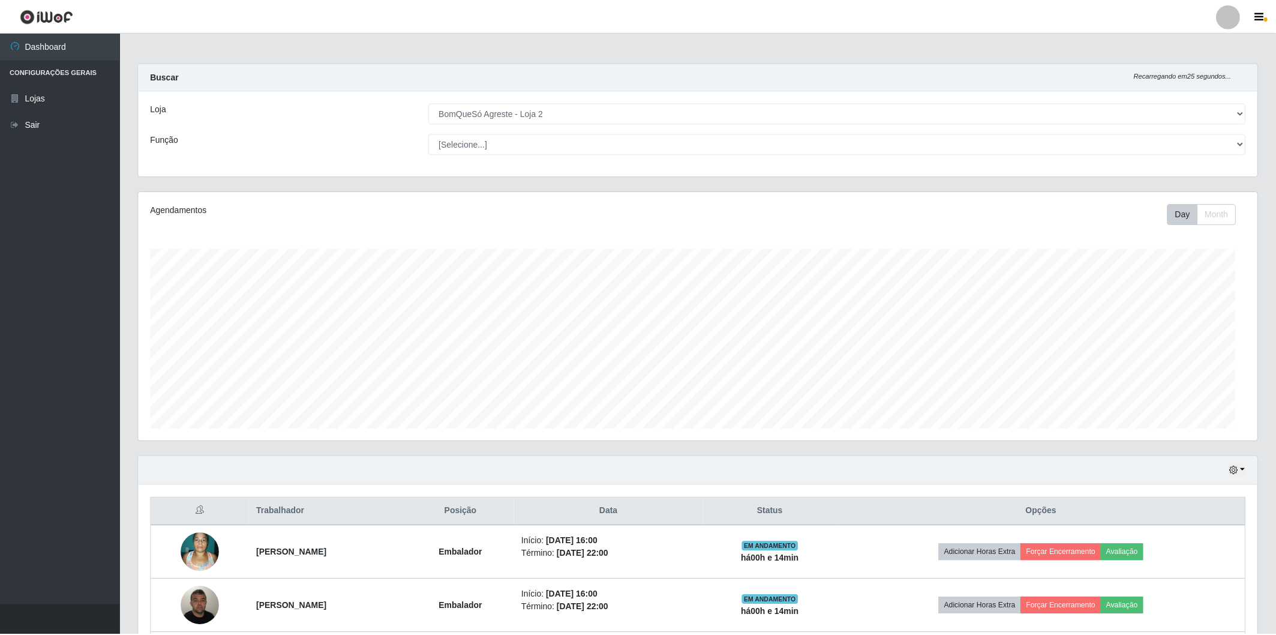
scroll to position [248, 1119]
